Goal: Task Accomplishment & Management: Manage account settings

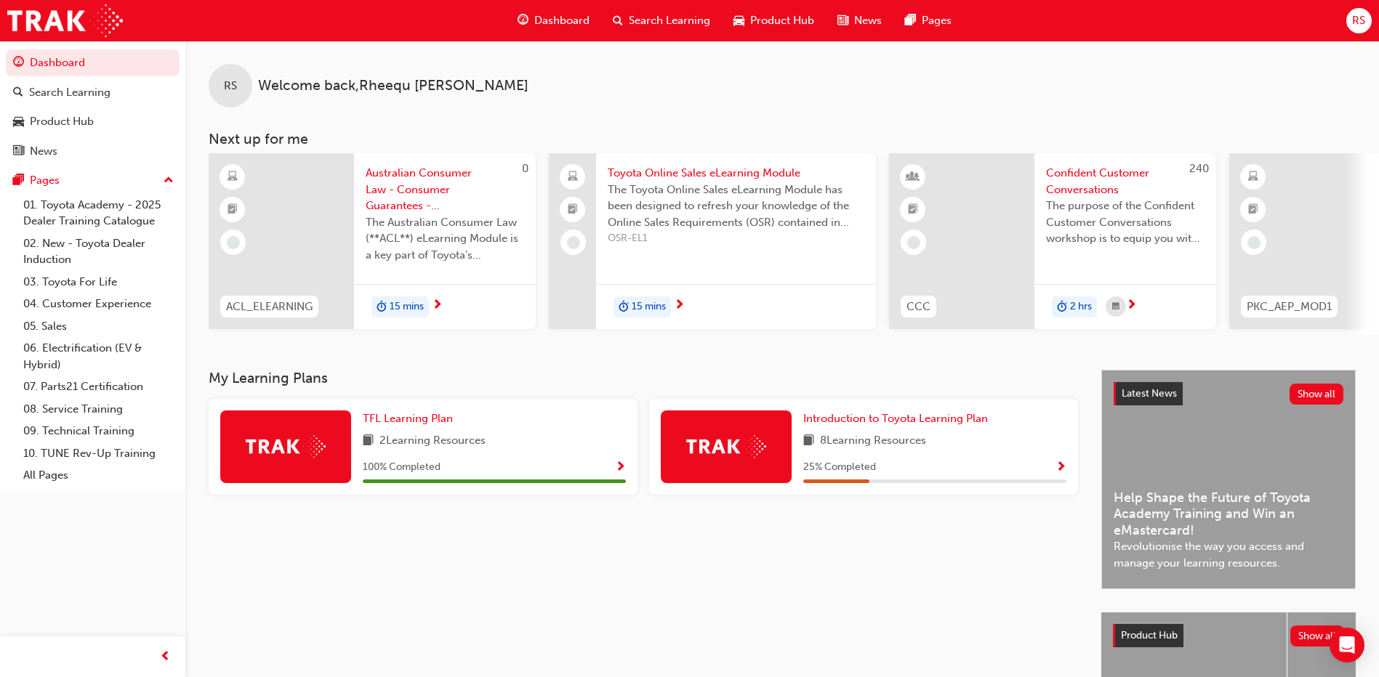
click at [1358, 21] on span "RS" at bounding box center [1358, 20] width 13 height 17
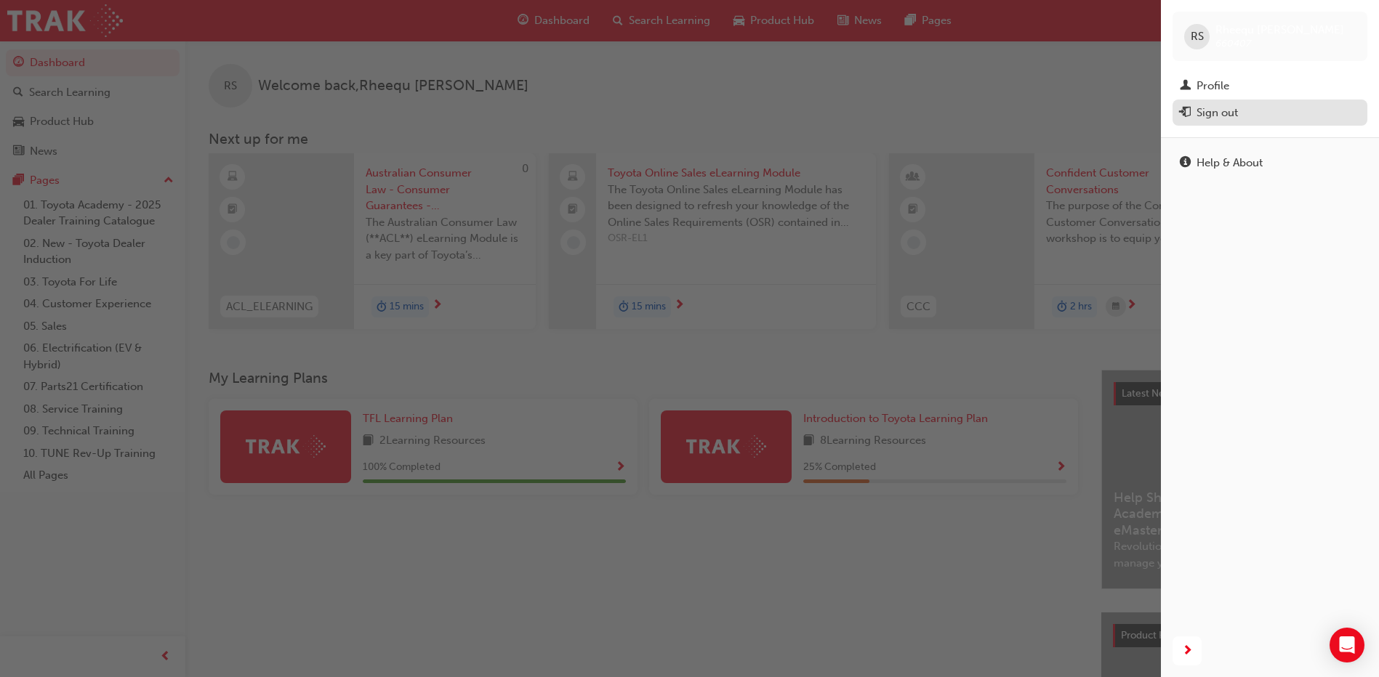
click at [1222, 119] on div "Sign out" at bounding box center [1216, 113] width 41 height 17
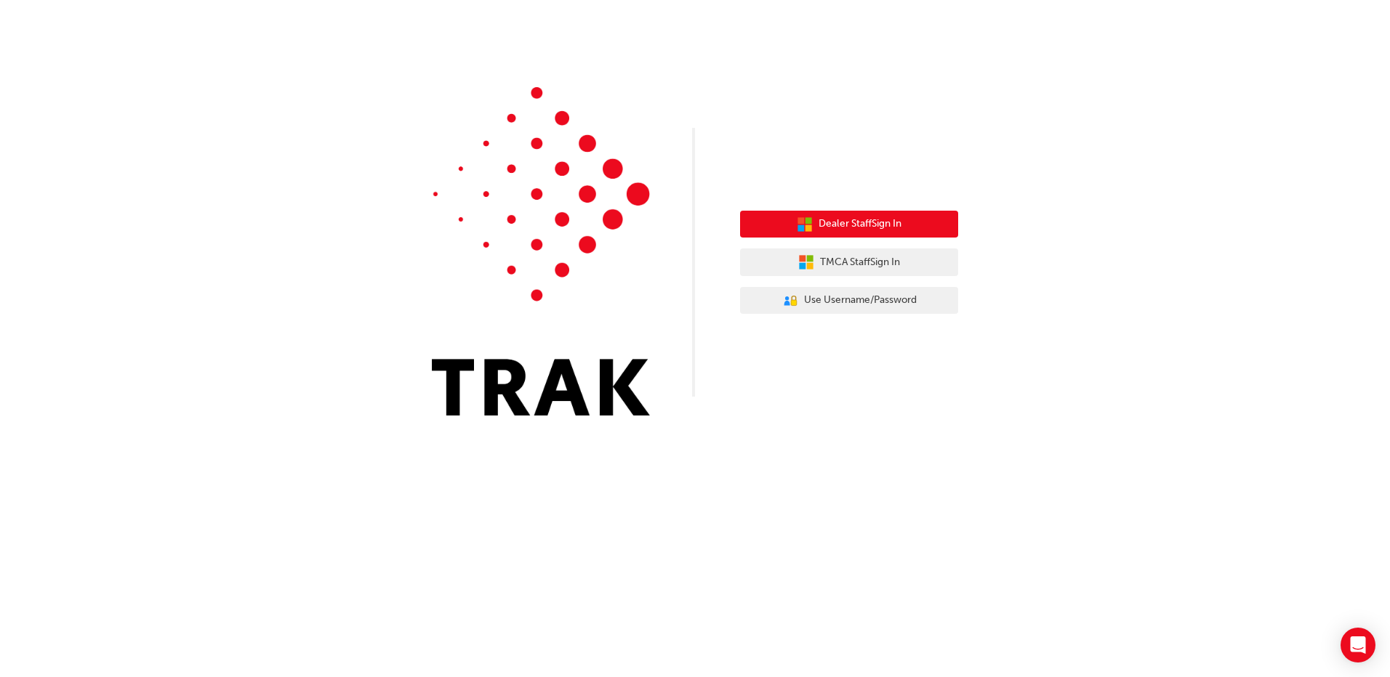
click at [865, 231] on span "Dealer Staff Sign In" at bounding box center [859, 224] width 83 height 17
